Goal: Navigation & Orientation: Find specific page/section

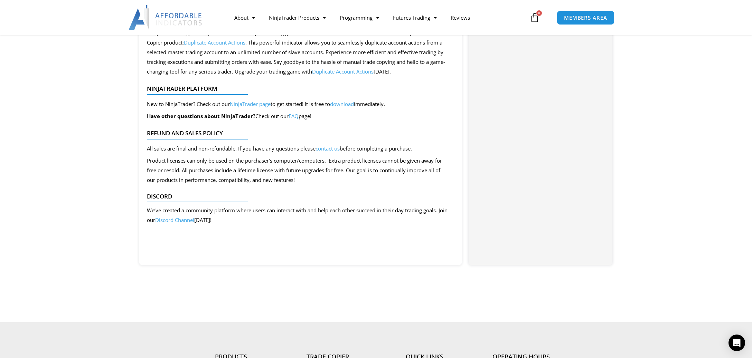
scroll to position [546, 0]
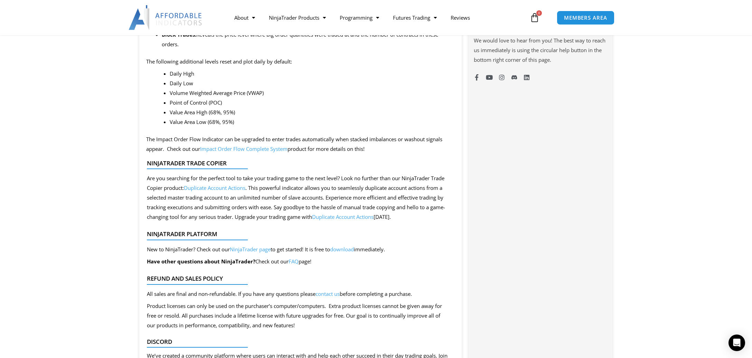
click at [248, 149] on link "Impact Order Flow Complete System" at bounding box center [243, 148] width 87 height 7
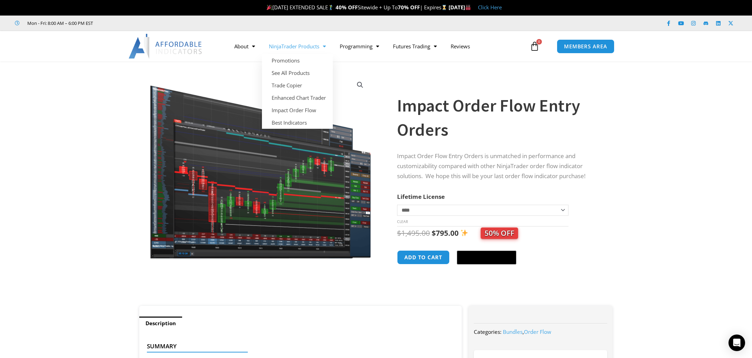
click at [303, 47] on link "NinjaTrader Products" at bounding box center [297, 46] width 71 height 16
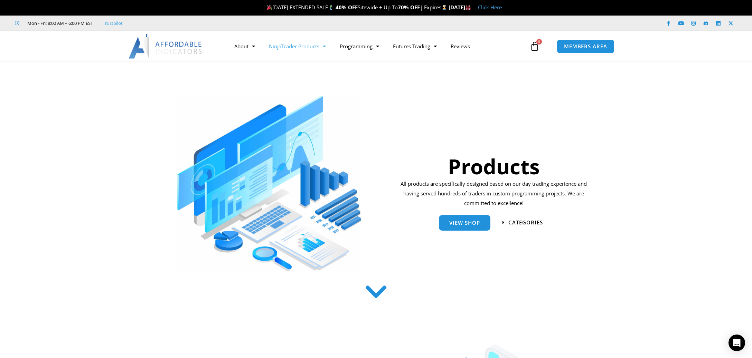
click at [324, 45] on span "Menu" at bounding box center [322, 46] width 7 height 12
click at [574, 45] on span "MEMBERS AREA" at bounding box center [585, 47] width 47 height 6
click at [586, 46] on span "MEMBERS AREA" at bounding box center [585, 47] width 47 height 6
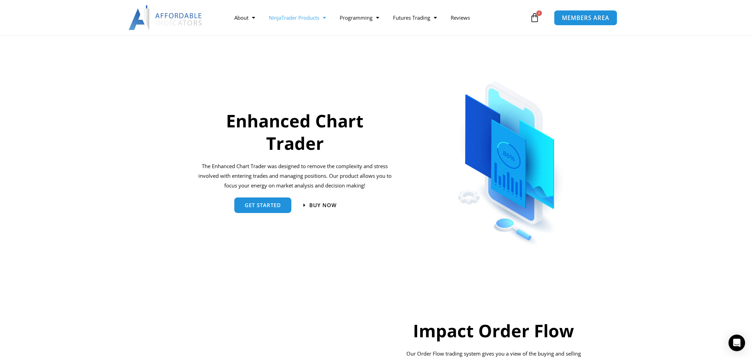
scroll to position [328, 0]
